Goal: Check status: Check status

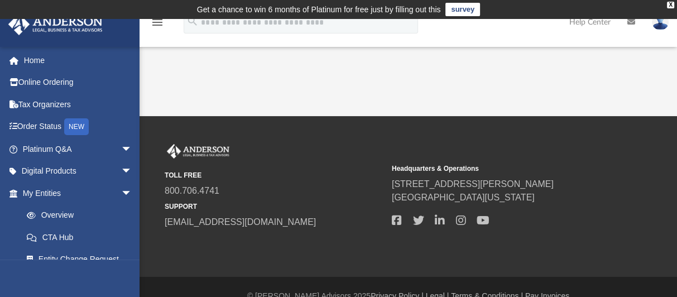
click at [662, 25] on img at bounding box center [660, 22] width 17 height 16
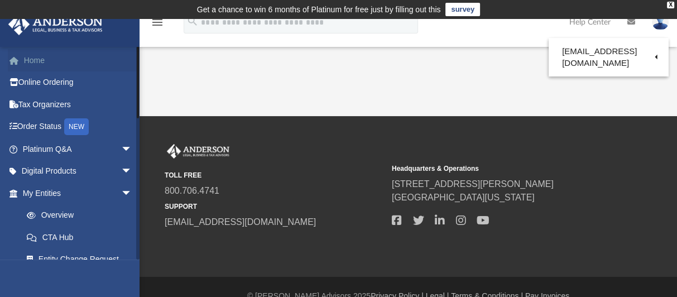
click at [32, 59] on link "Home" at bounding box center [78, 60] width 141 height 22
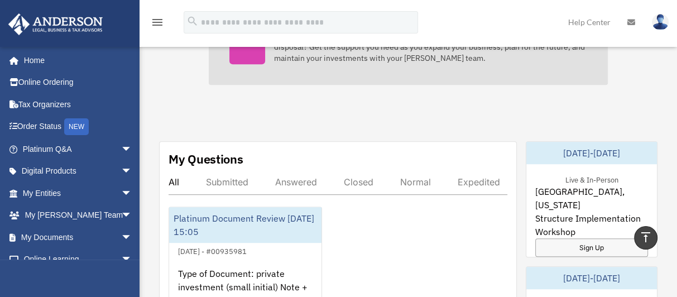
scroll to position [614, 0]
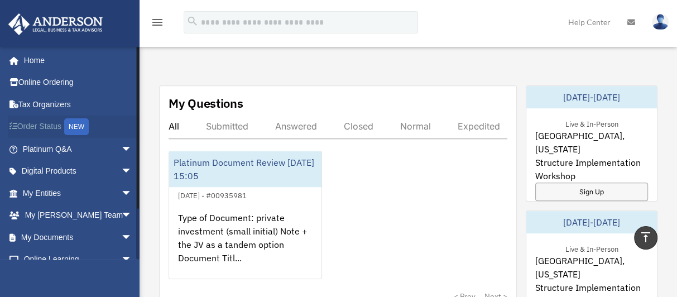
click at [42, 127] on link "Order Status NEW" at bounding box center [78, 127] width 141 height 23
